Goal: Information Seeking & Learning: Learn about a topic

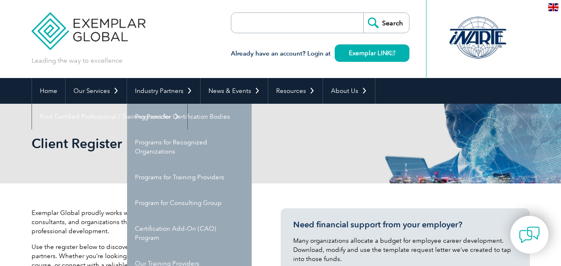
select select "[GEOGRAPHIC_DATA]"
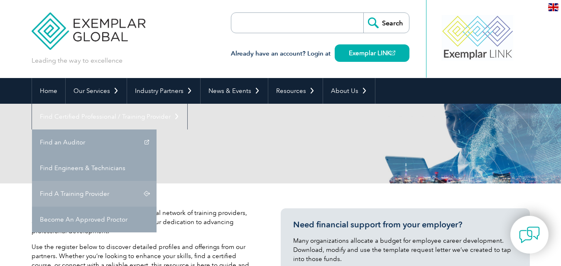
click at [157, 181] on link "Find A Training Provider" at bounding box center [94, 194] width 125 height 26
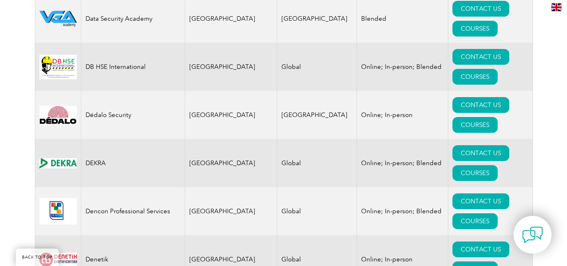
scroll to position [3572, 0]
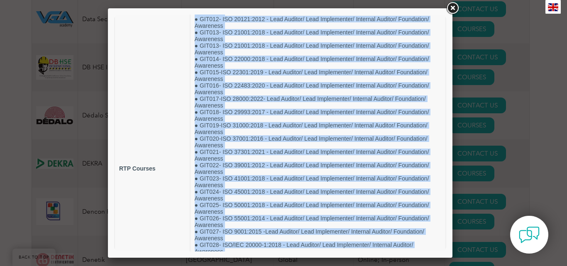
scroll to position [0, 0]
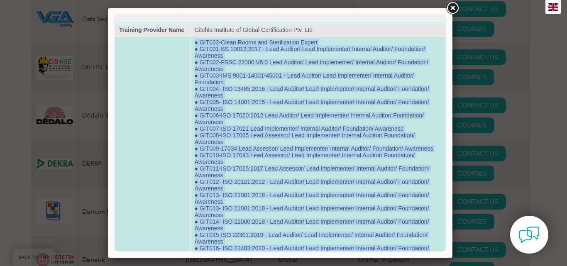
drag, startPoint x: 222, startPoint y: 226, endPoint x: 195, endPoint y: 42, distance: 186.0
copy td "● LOR421-Ipsum Dolor sit Ametconsectet Adipis ● ELI583-SE 02358:0008 - Doei Tem…"
